Goal: Information Seeking & Learning: Learn about a topic

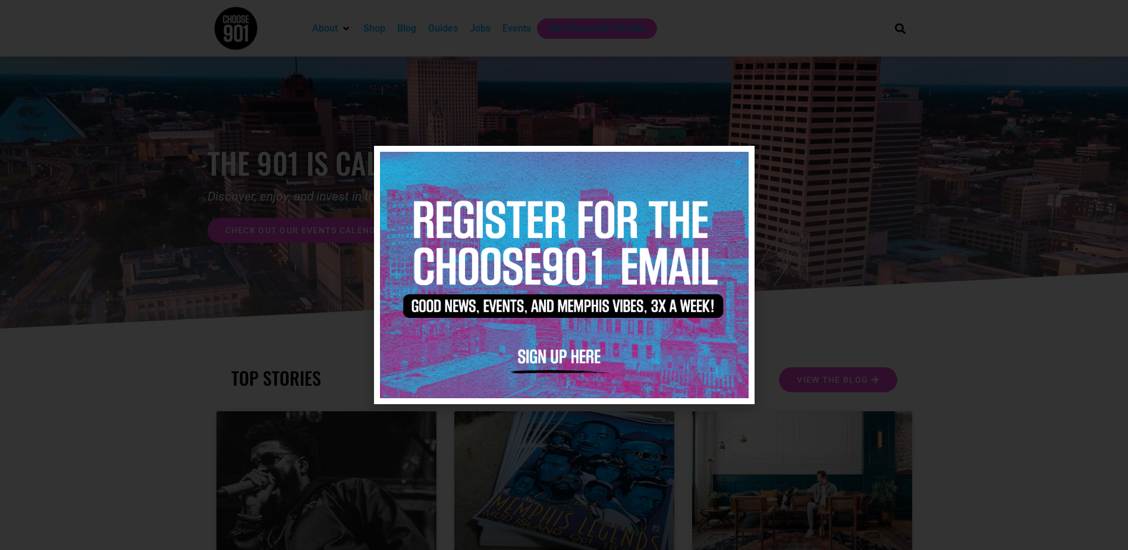
click at [736, 162] on icon "Close" at bounding box center [738, 162] width 9 height 9
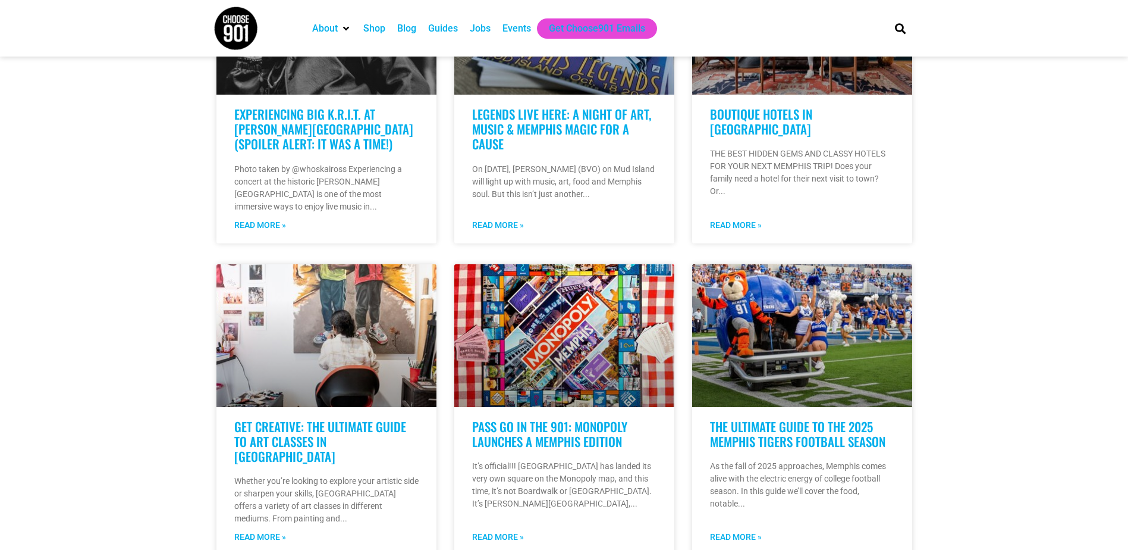
scroll to position [476, 0]
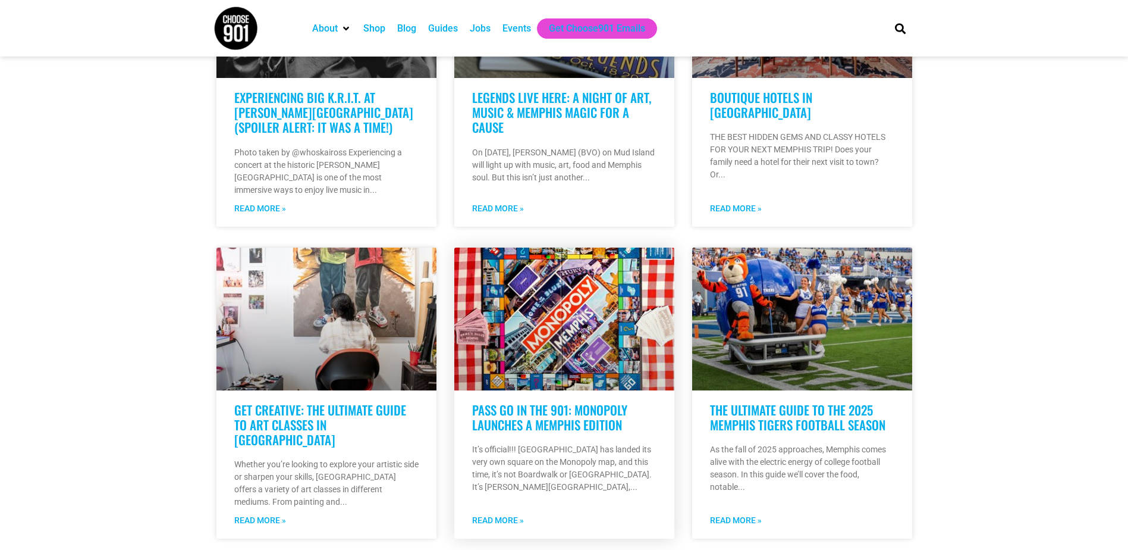
click at [604, 412] on link "Pass Go in the 901: Monopoly Launches a Memphis Edition" at bounding box center [549, 416] width 155 height 33
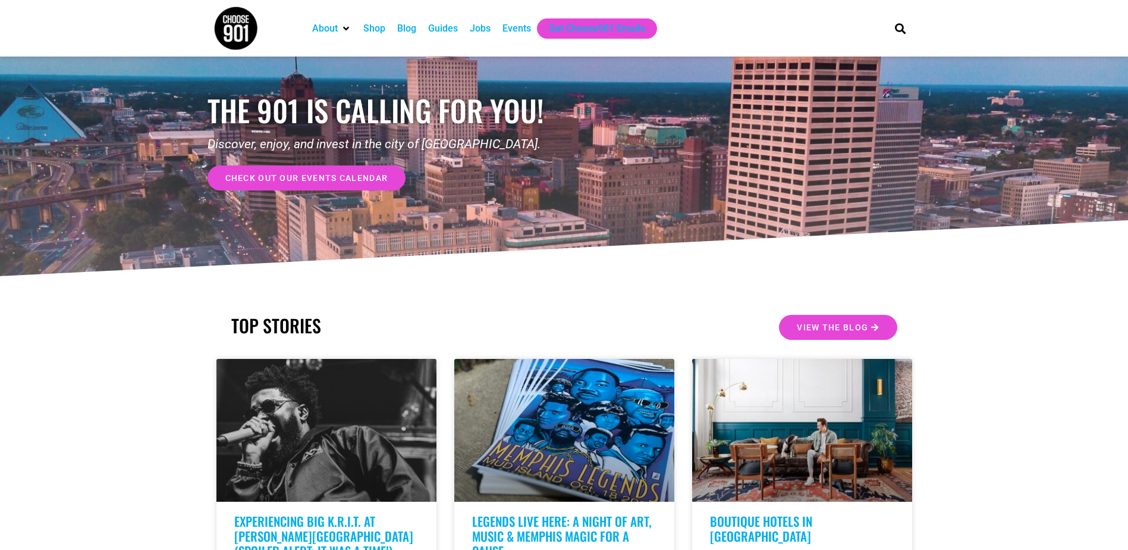
scroll to position [0, 0]
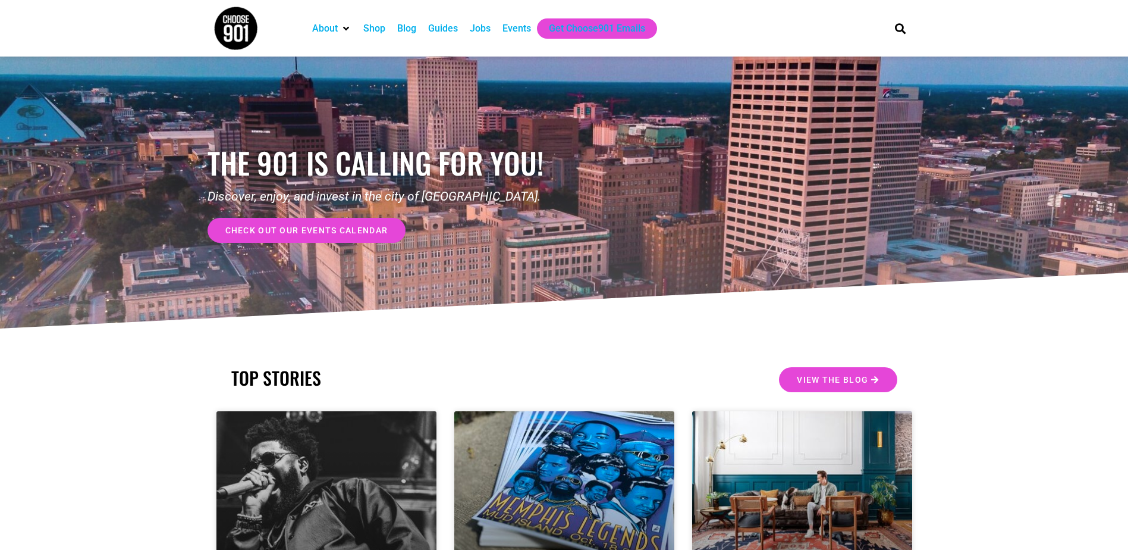
click at [510, 32] on div "Events" at bounding box center [517, 28] width 29 height 14
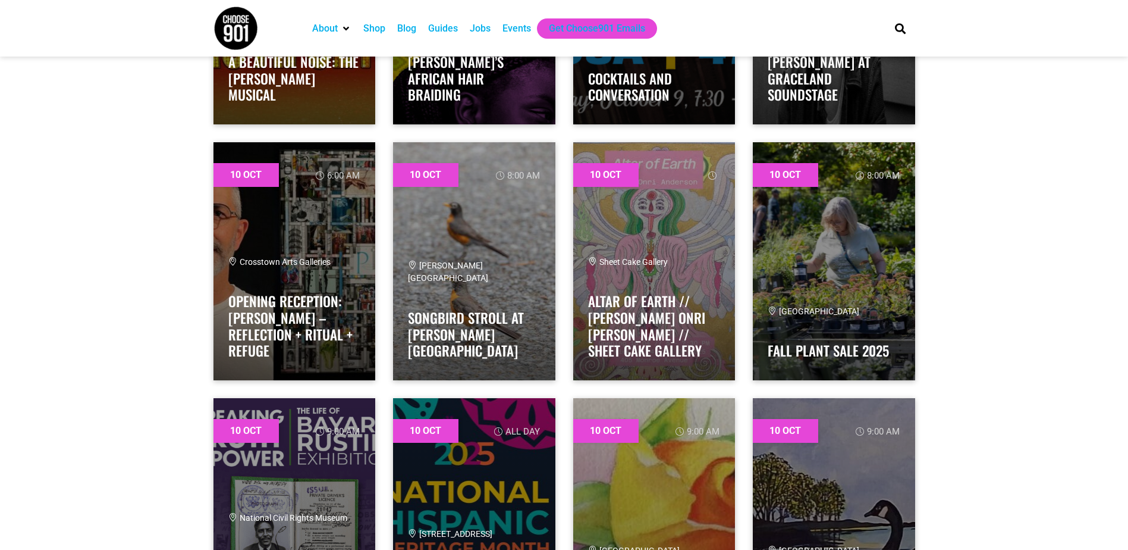
scroll to position [1904, 0]
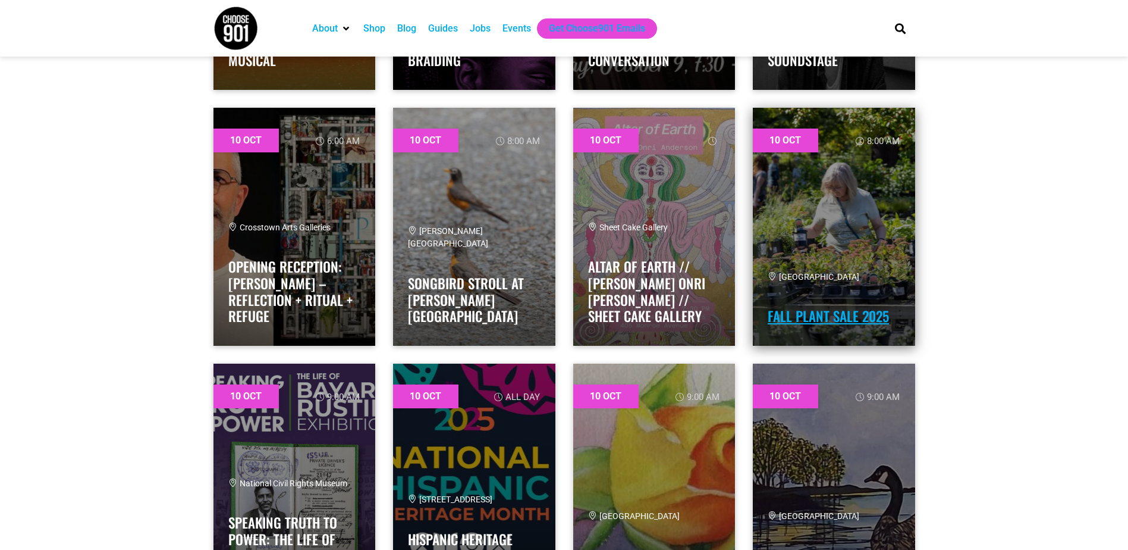
click at [834, 311] on link "Fall Plant Sale 2025" at bounding box center [828, 316] width 121 height 20
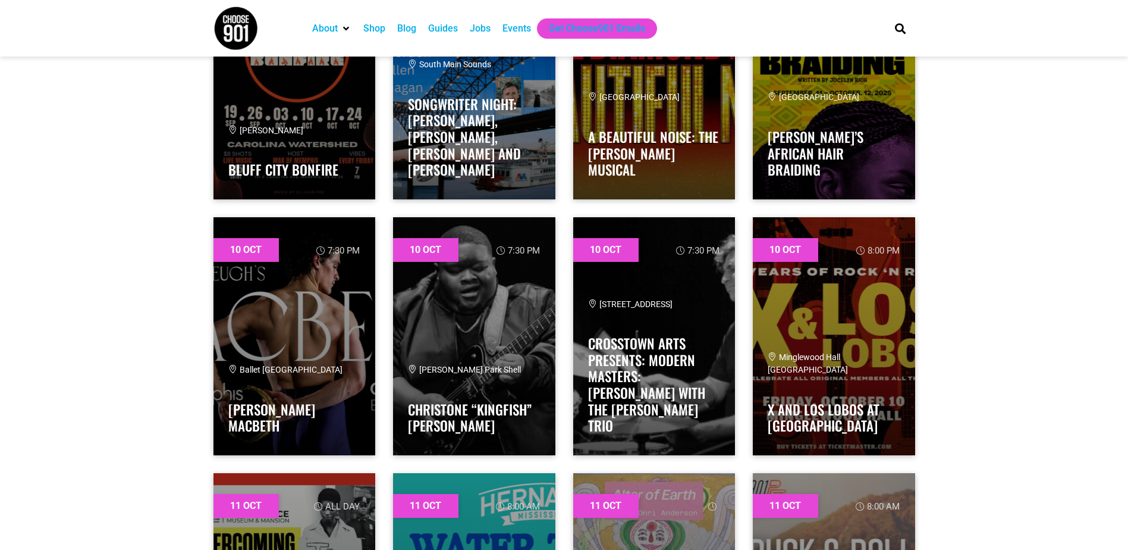
scroll to position [3331, 0]
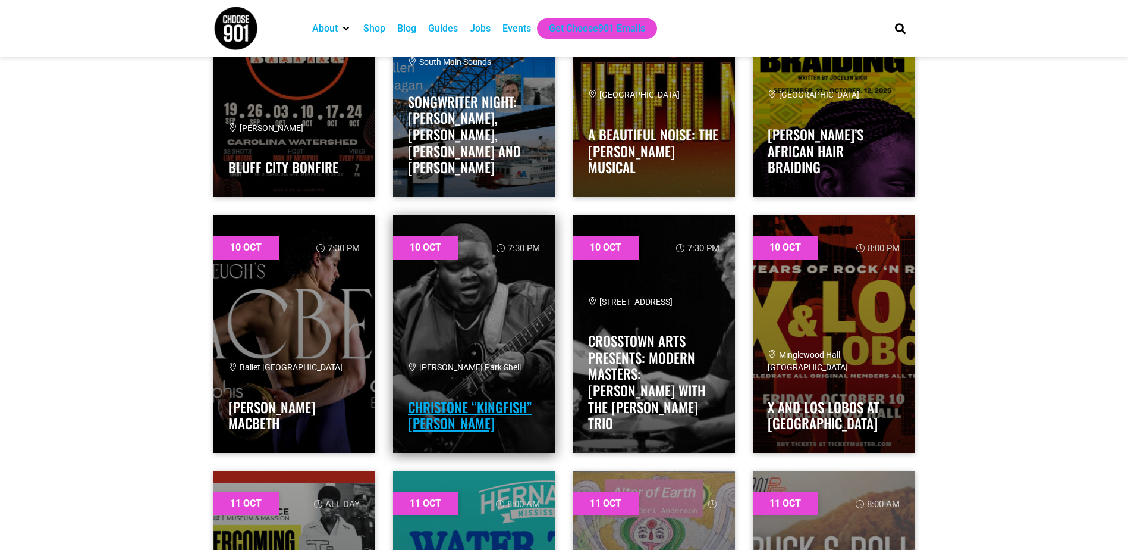
click at [469, 407] on link "Christone “Kingfish” Ingram" at bounding box center [470, 415] width 124 height 37
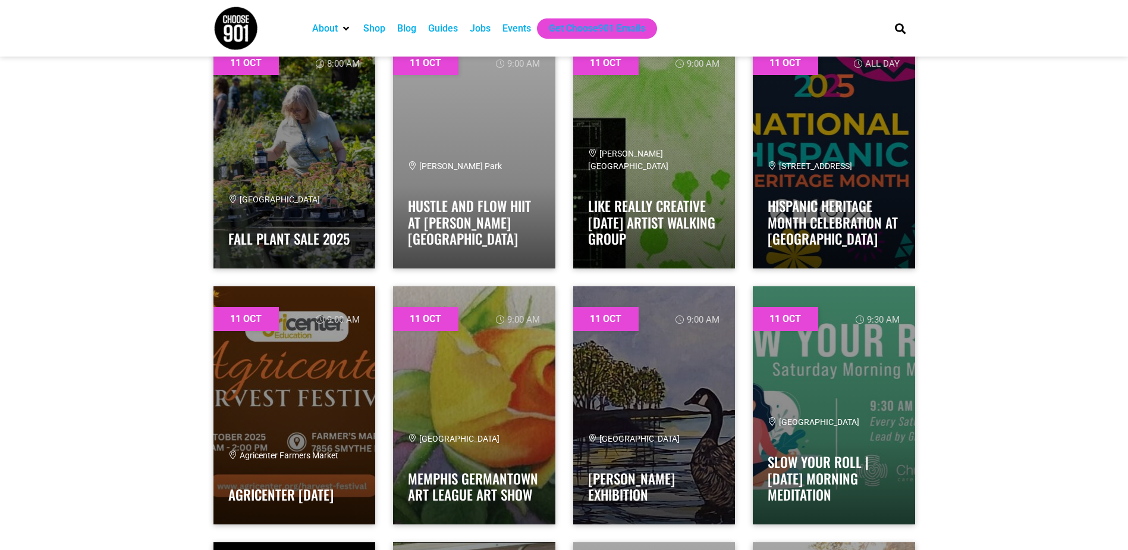
scroll to position [4045, 0]
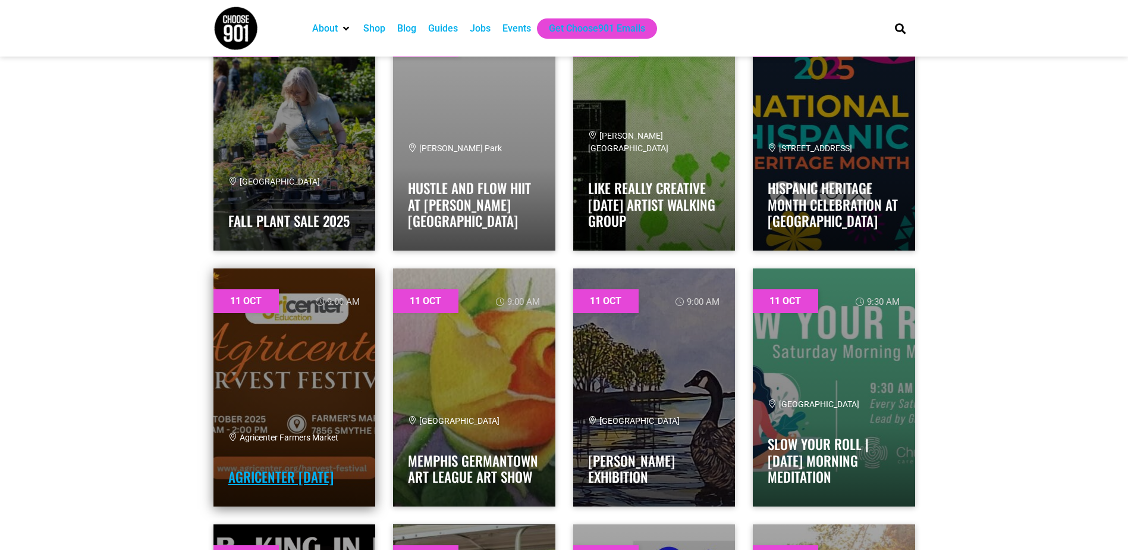
click at [269, 466] on link "Agricenter Harvest Festival" at bounding box center [280, 476] width 105 height 20
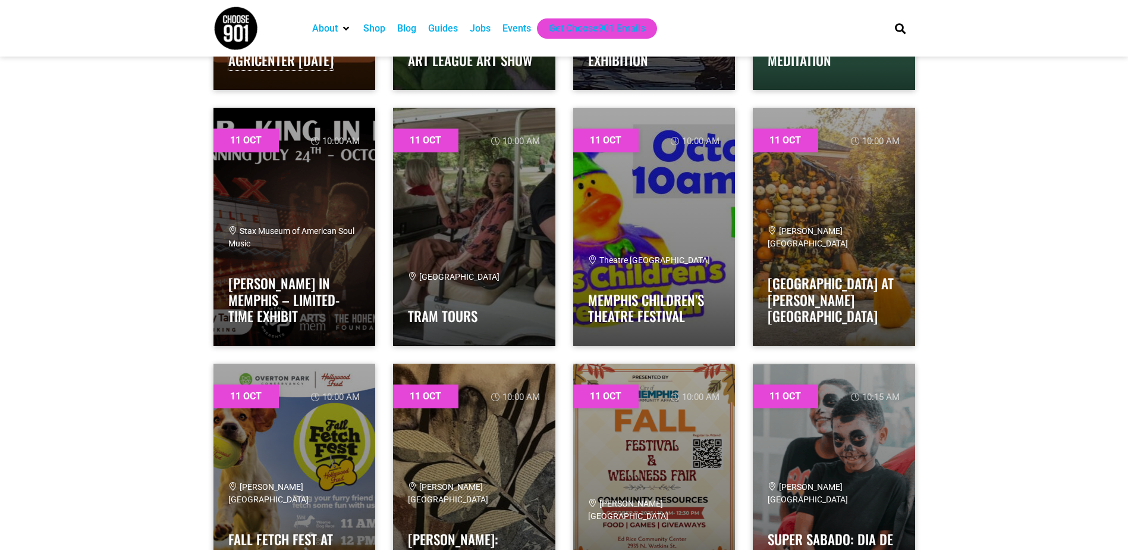
scroll to position [4521, 0]
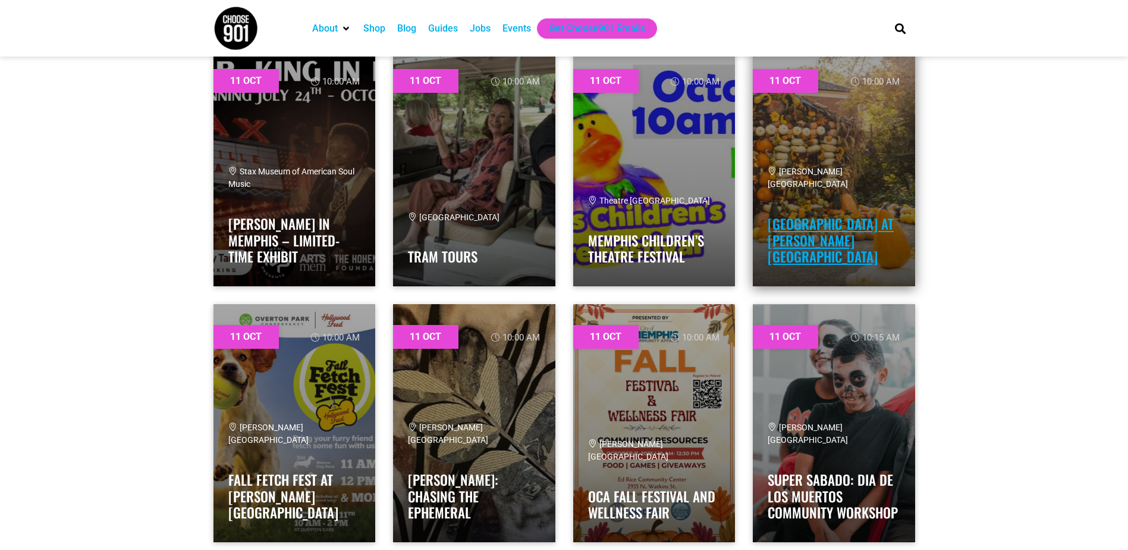
click at [834, 236] on link "[GEOGRAPHIC_DATA] at [PERSON_NAME][GEOGRAPHIC_DATA]" at bounding box center [831, 240] width 126 height 53
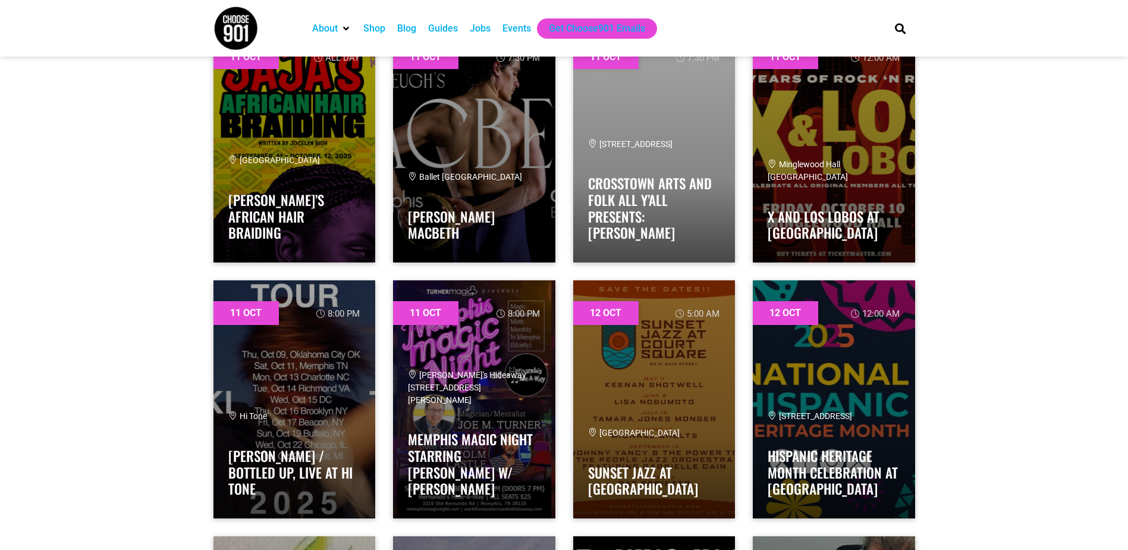
scroll to position [6603, 0]
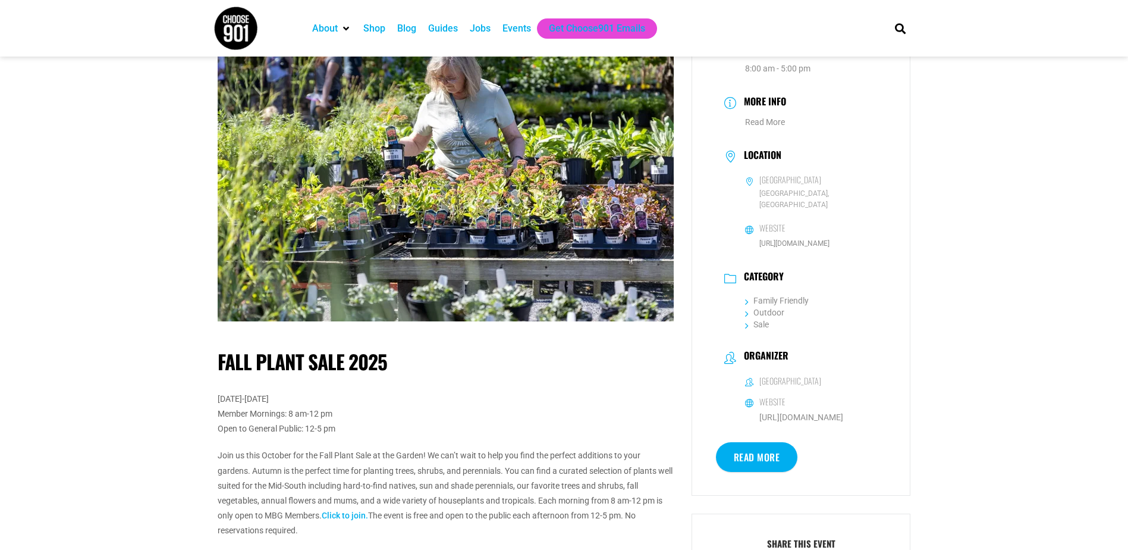
scroll to position [119, 0]
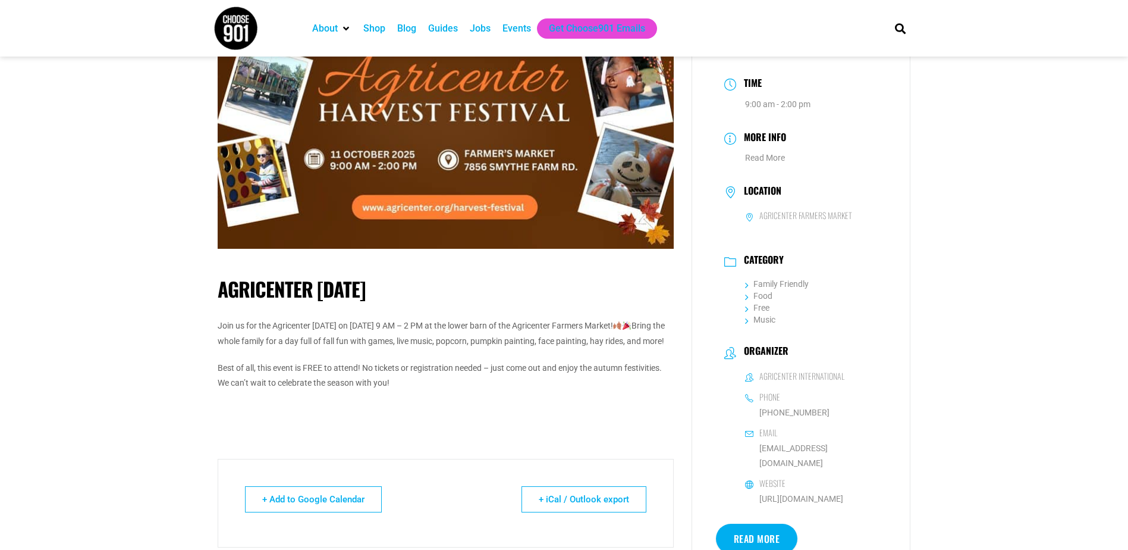
scroll to position [119, 0]
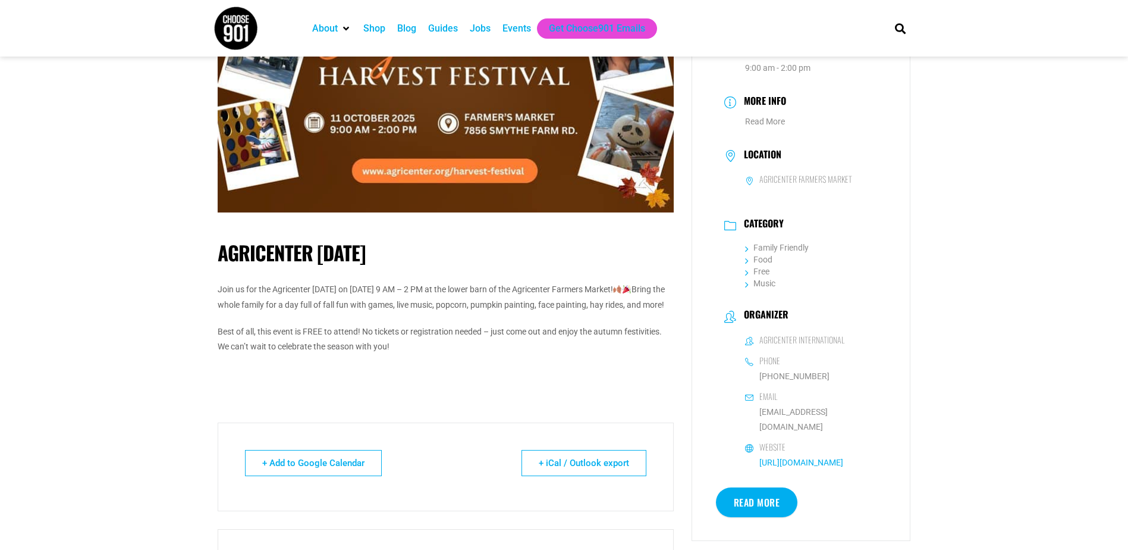
click at [844, 455] on span "https://www.agricenter.org/" at bounding box center [794, 462] width 98 height 15
click at [844, 457] on link "https://www.agricenter.org/" at bounding box center [802, 462] width 84 height 10
